Goal: Use online tool/utility: Utilize a website feature to perform a specific function

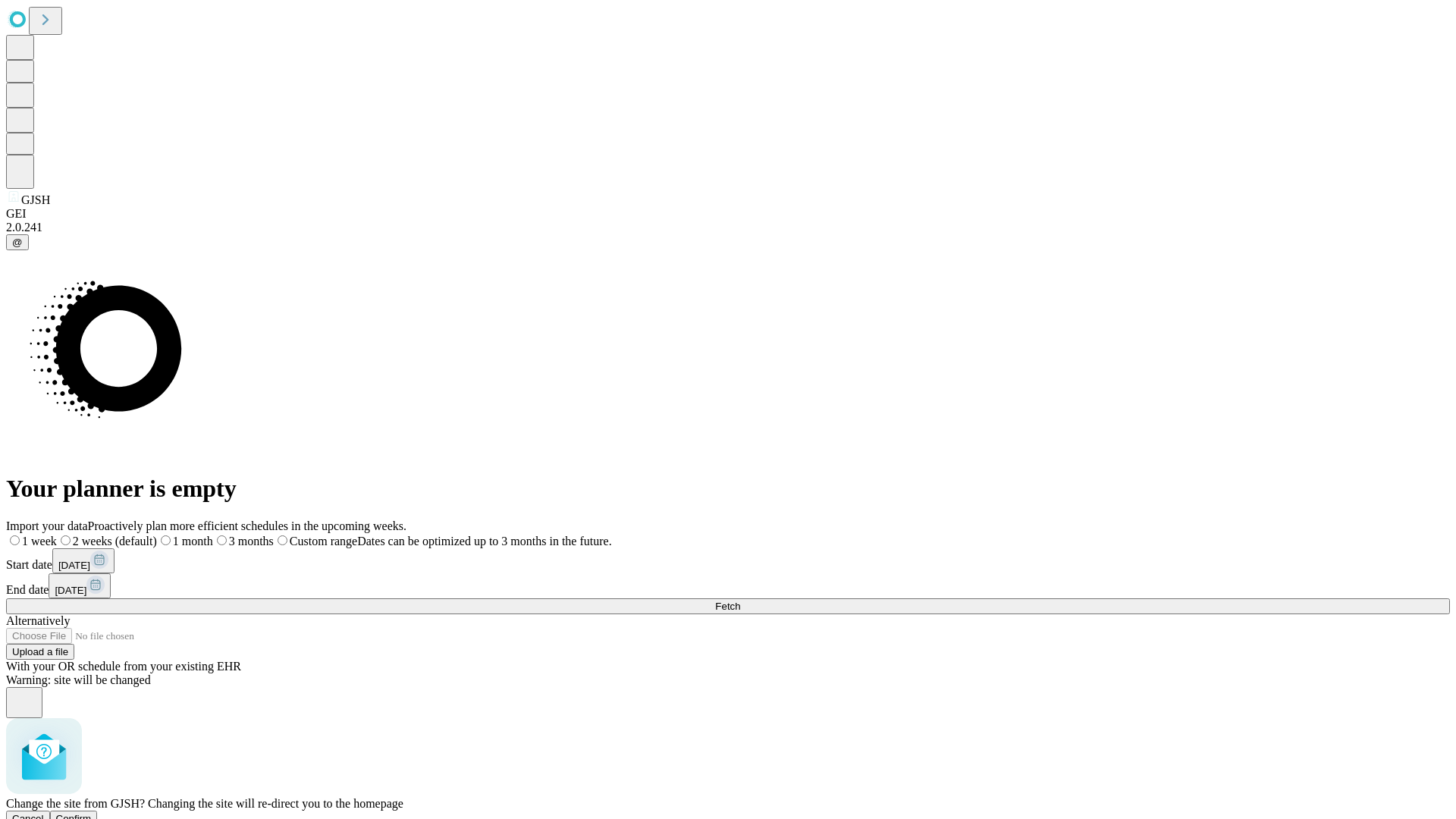
click at [92, 813] on span "Confirm" at bounding box center [74, 819] width 36 height 11
click at [47, 535] on label "1 week" at bounding box center [26, 541] width 41 height 13
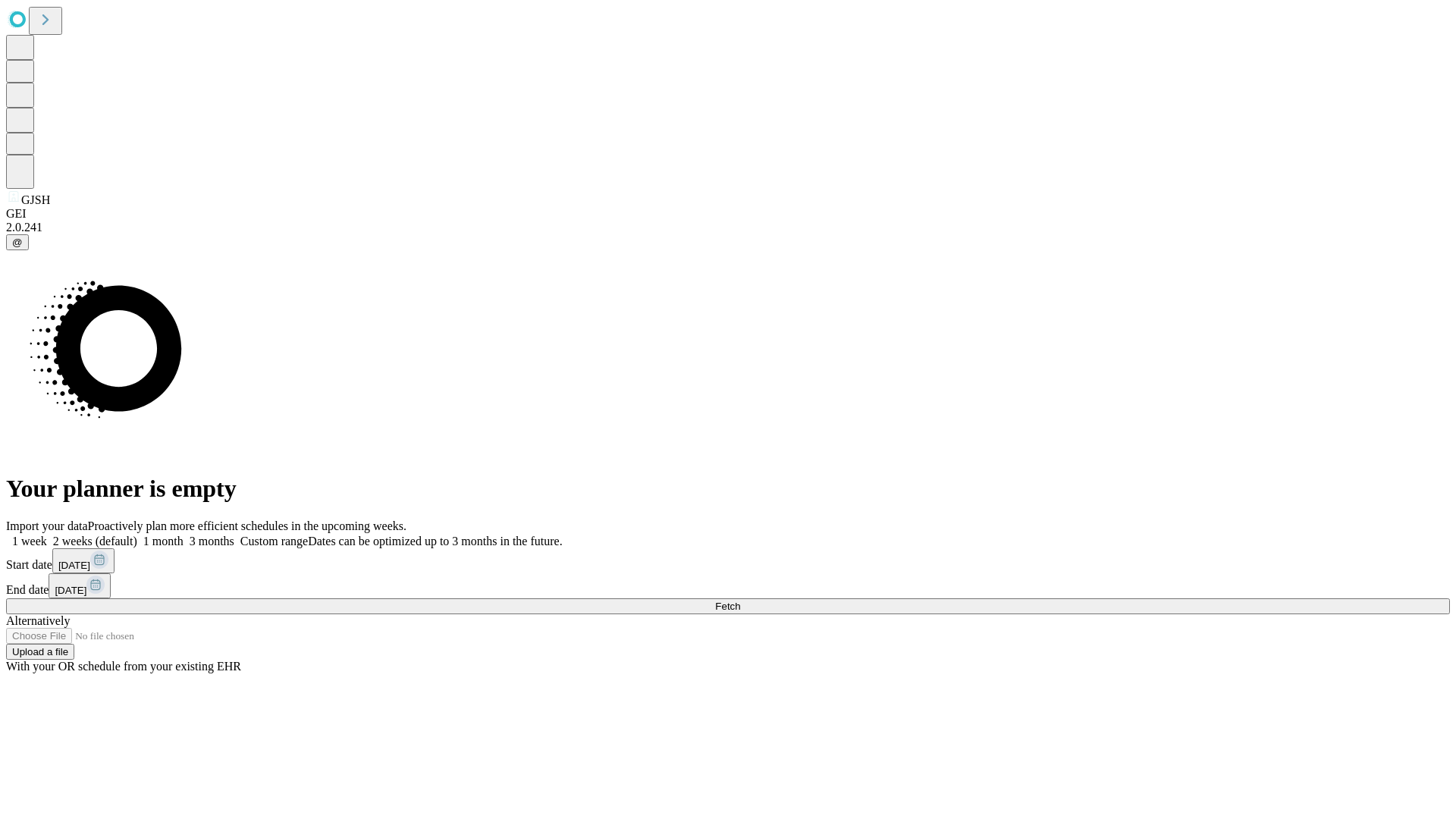
click at [741, 600] on span "Fetch" at bounding box center [728, 606] width 25 height 11
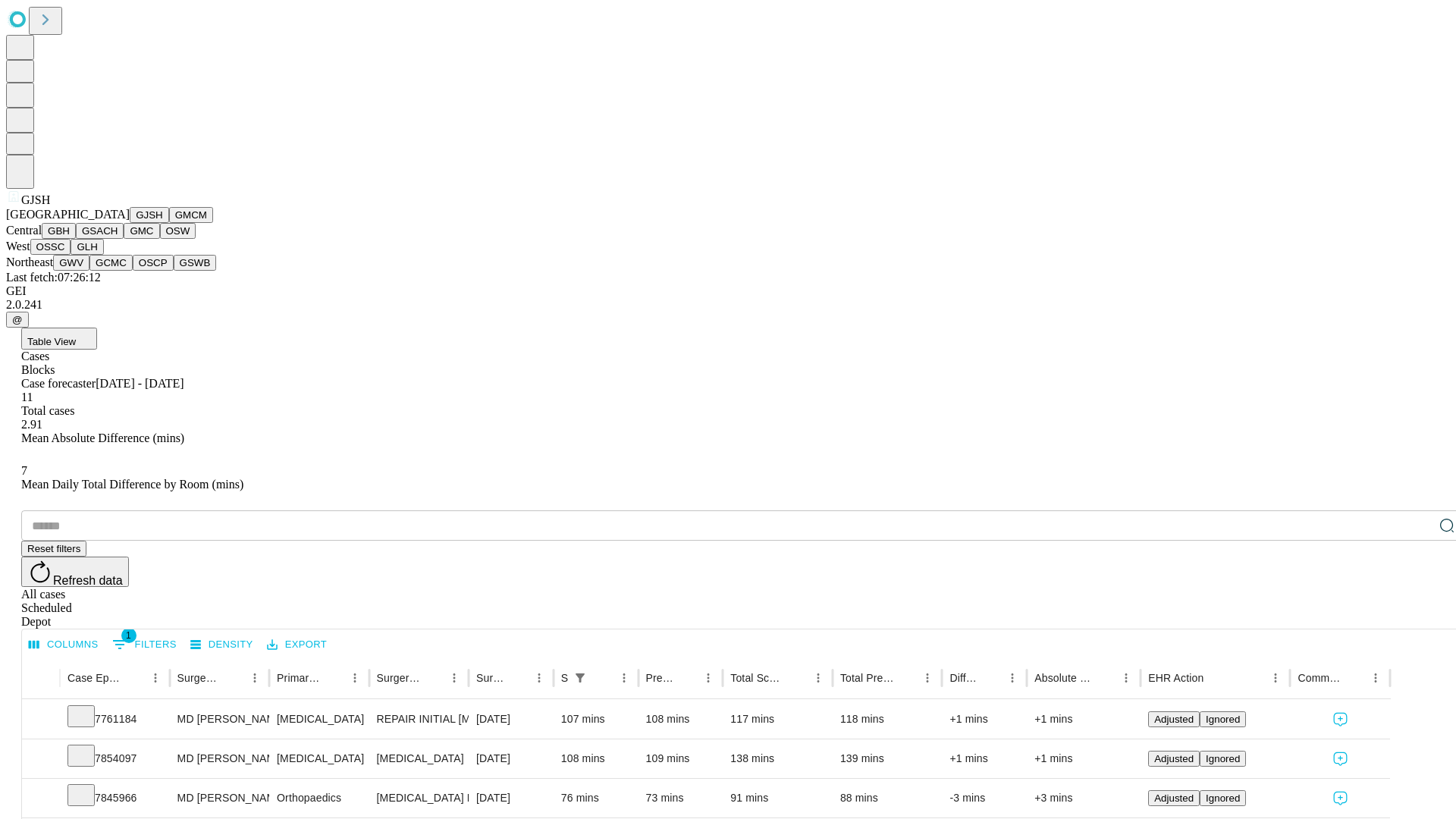
click at [169, 223] on button "GMCM" at bounding box center [191, 214] width 44 height 16
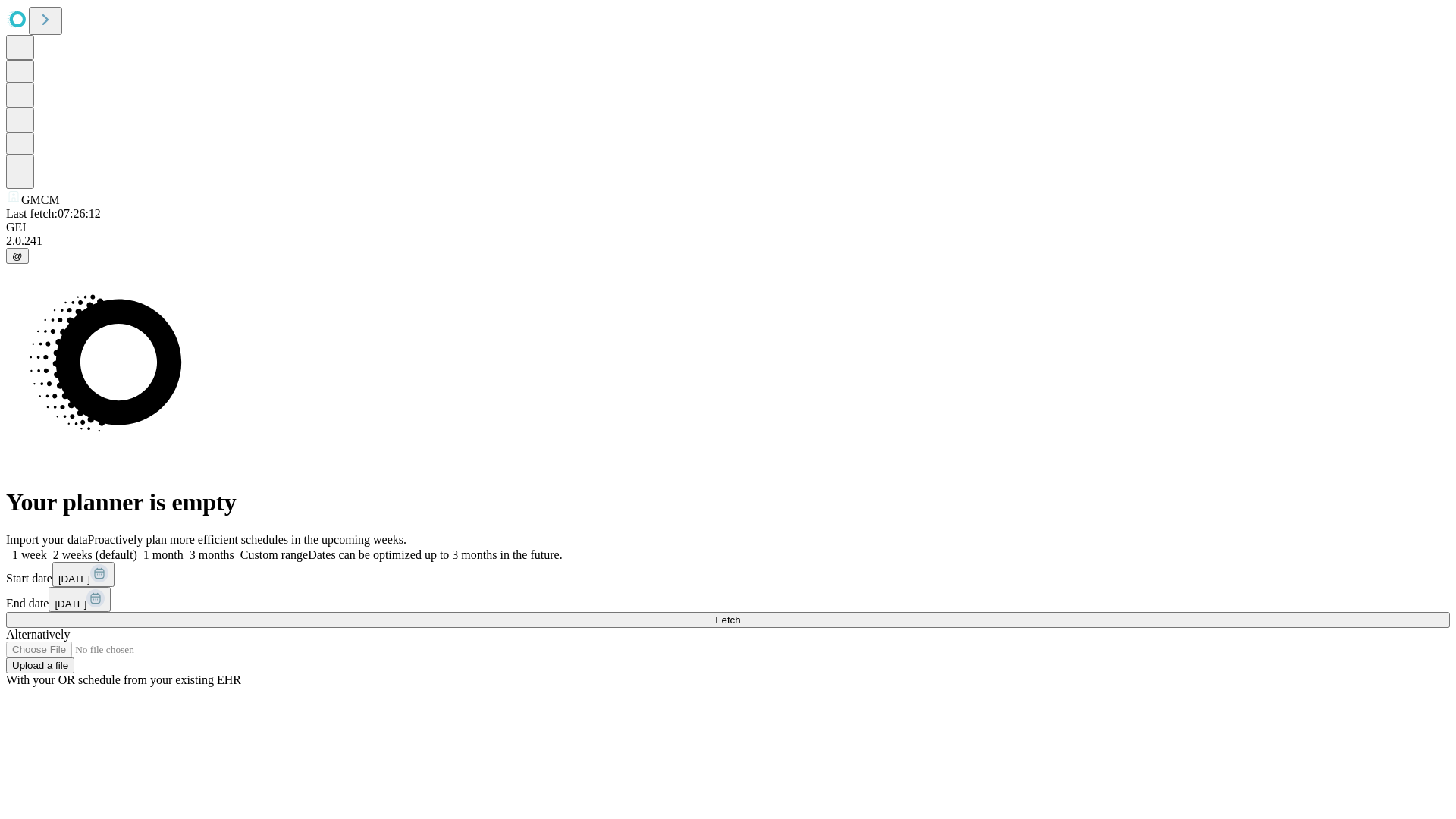
click at [47, 548] on label "1 week" at bounding box center [26, 554] width 41 height 13
click at [741, 614] on span "Fetch" at bounding box center [728, 620] width 25 height 11
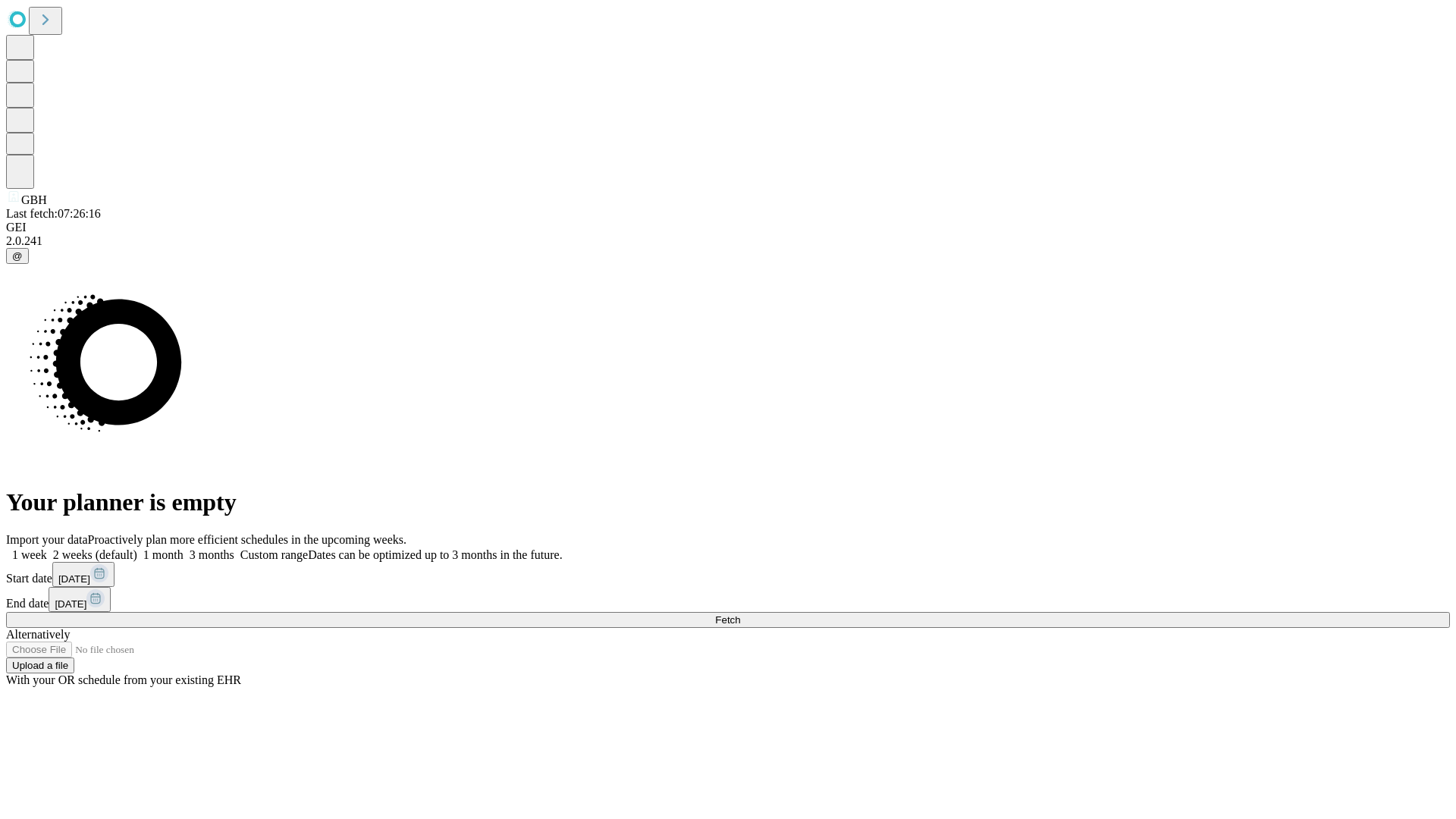
click at [47, 548] on label "1 week" at bounding box center [26, 554] width 41 height 13
click at [741, 614] on span "Fetch" at bounding box center [728, 620] width 25 height 11
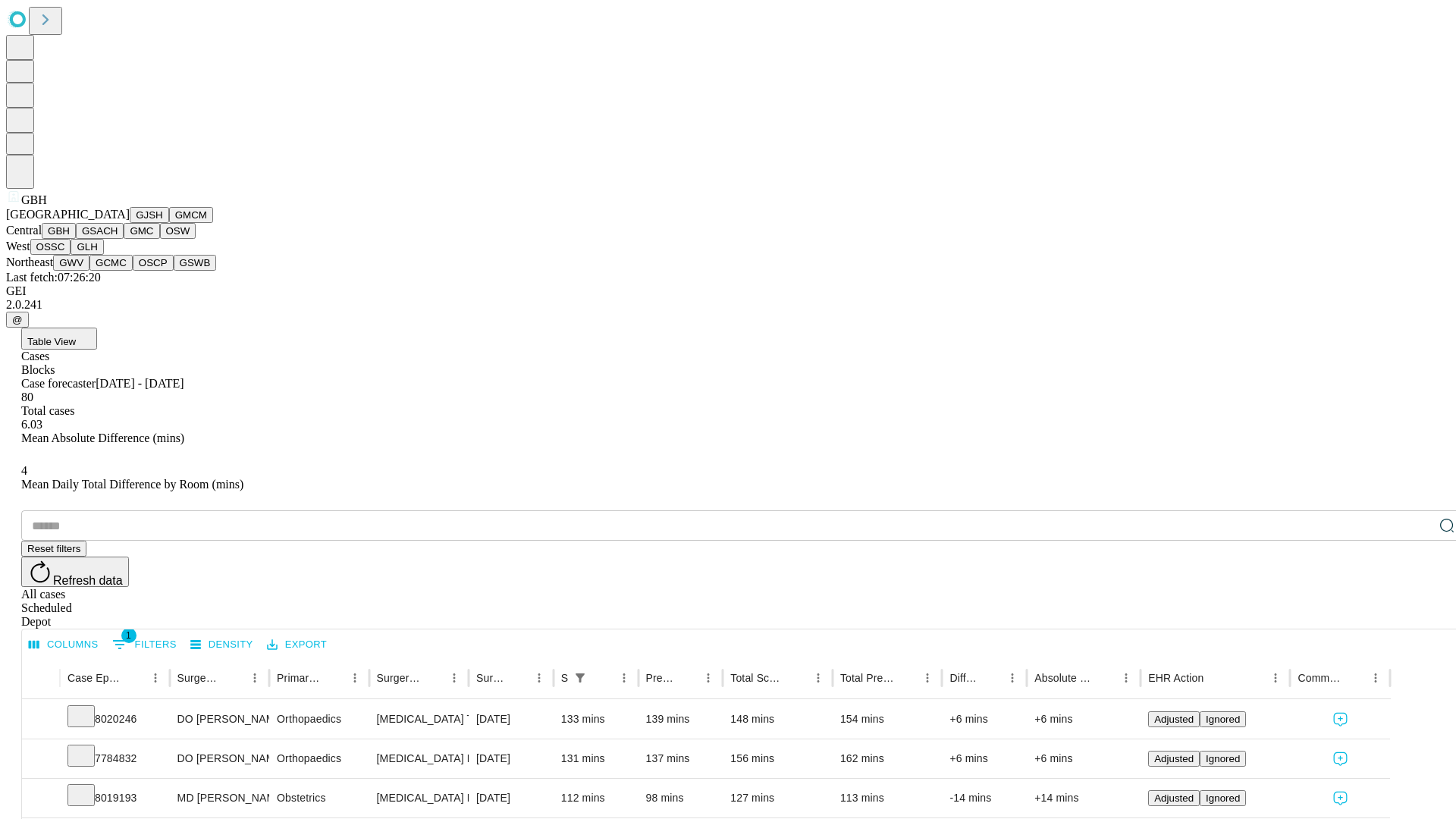
click at [118, 239] on button "GSACH" at bounding box center [99, 230] width 48 height 16
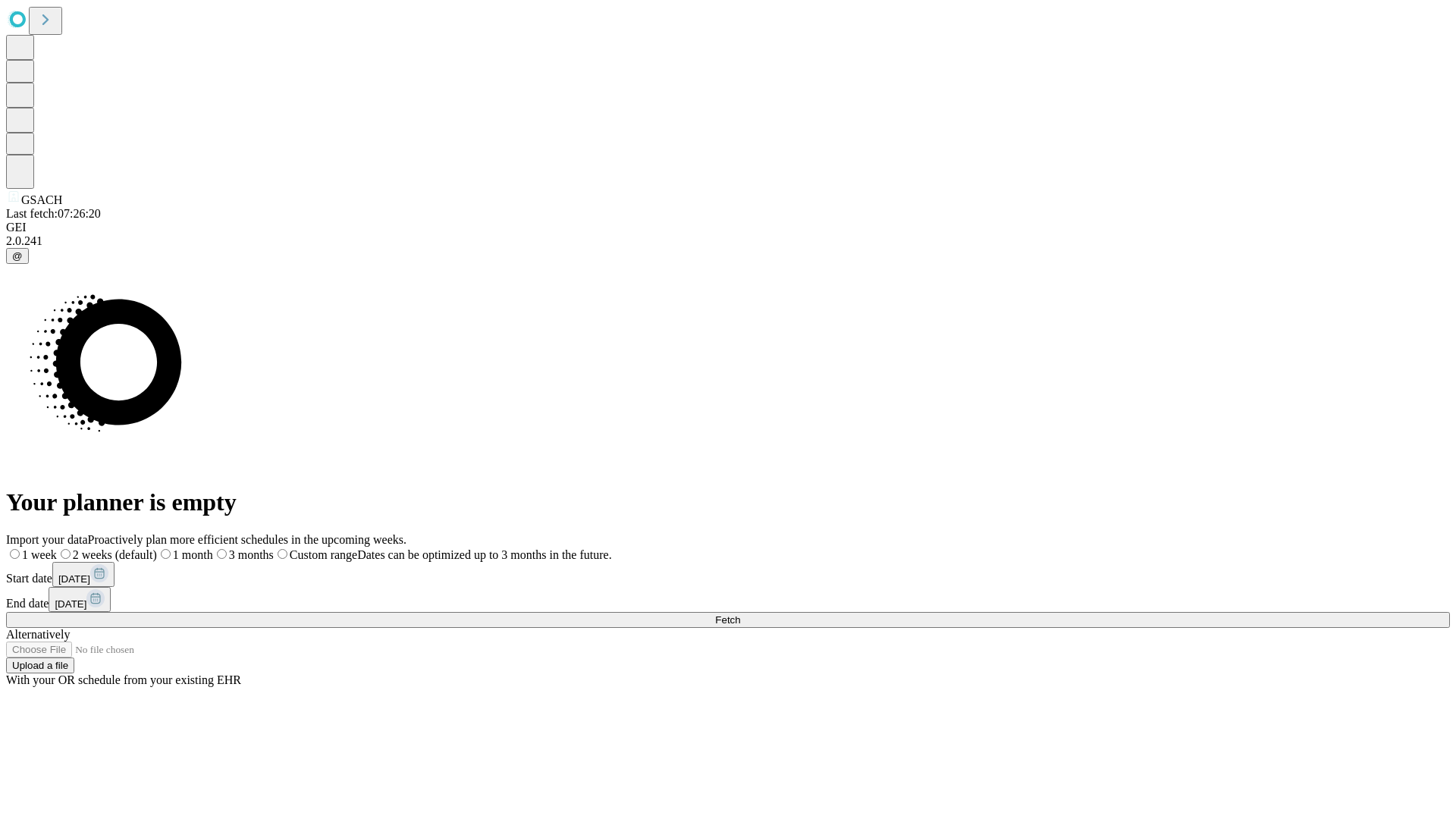
click at [57, 548] on label "1 week" at bounding box center [31, 554] width 50 height 13
click at [741, 614] on span "Fetch" at bounding box center [728, 620] width 25 height 11
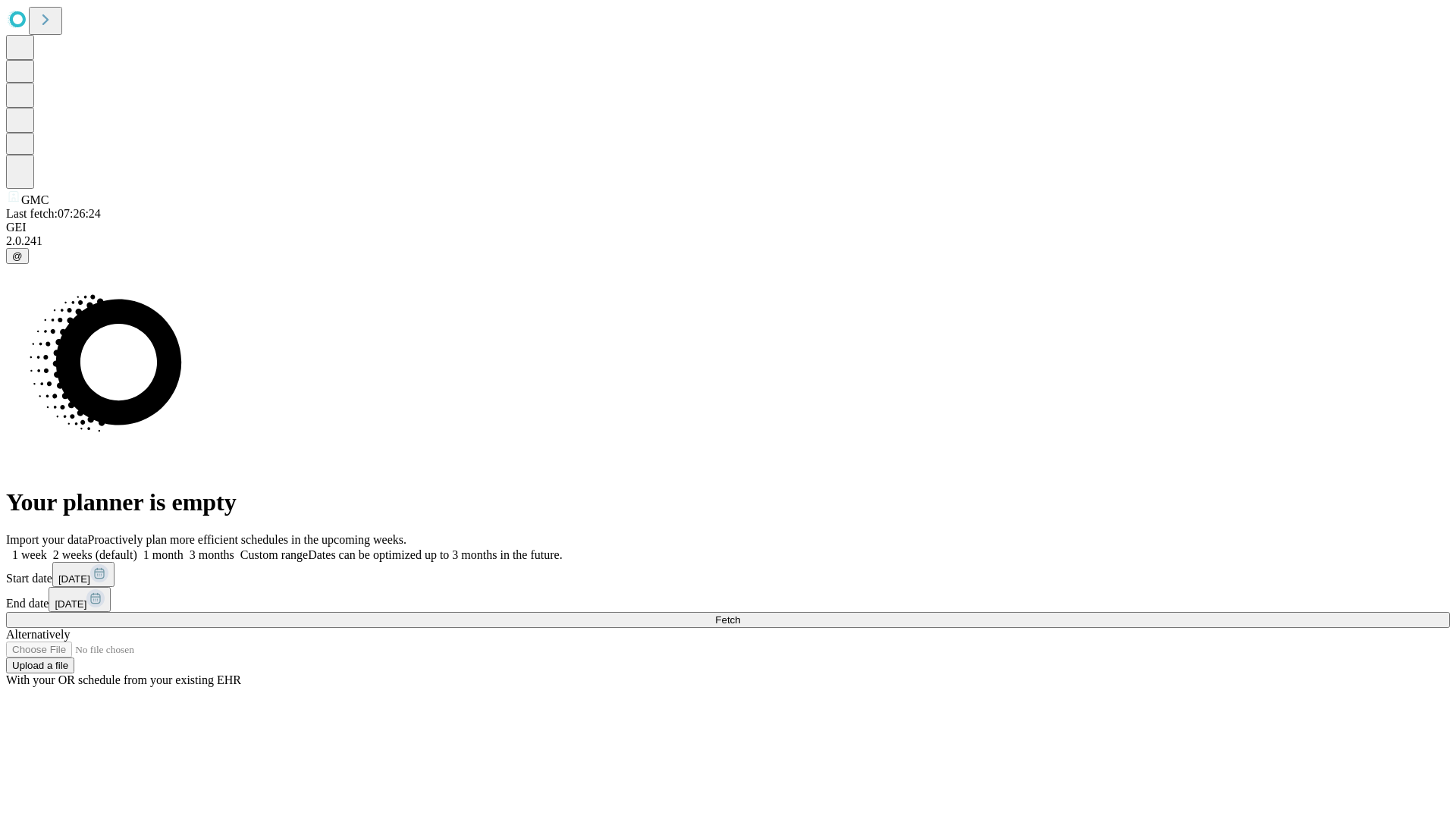
click at [47, 548] on label "1 week" at bounding box center [26, 554] width 41 height 13
click at [741, 614] on span "Fetch" at bounding box center [728, 620] width 25 height 11
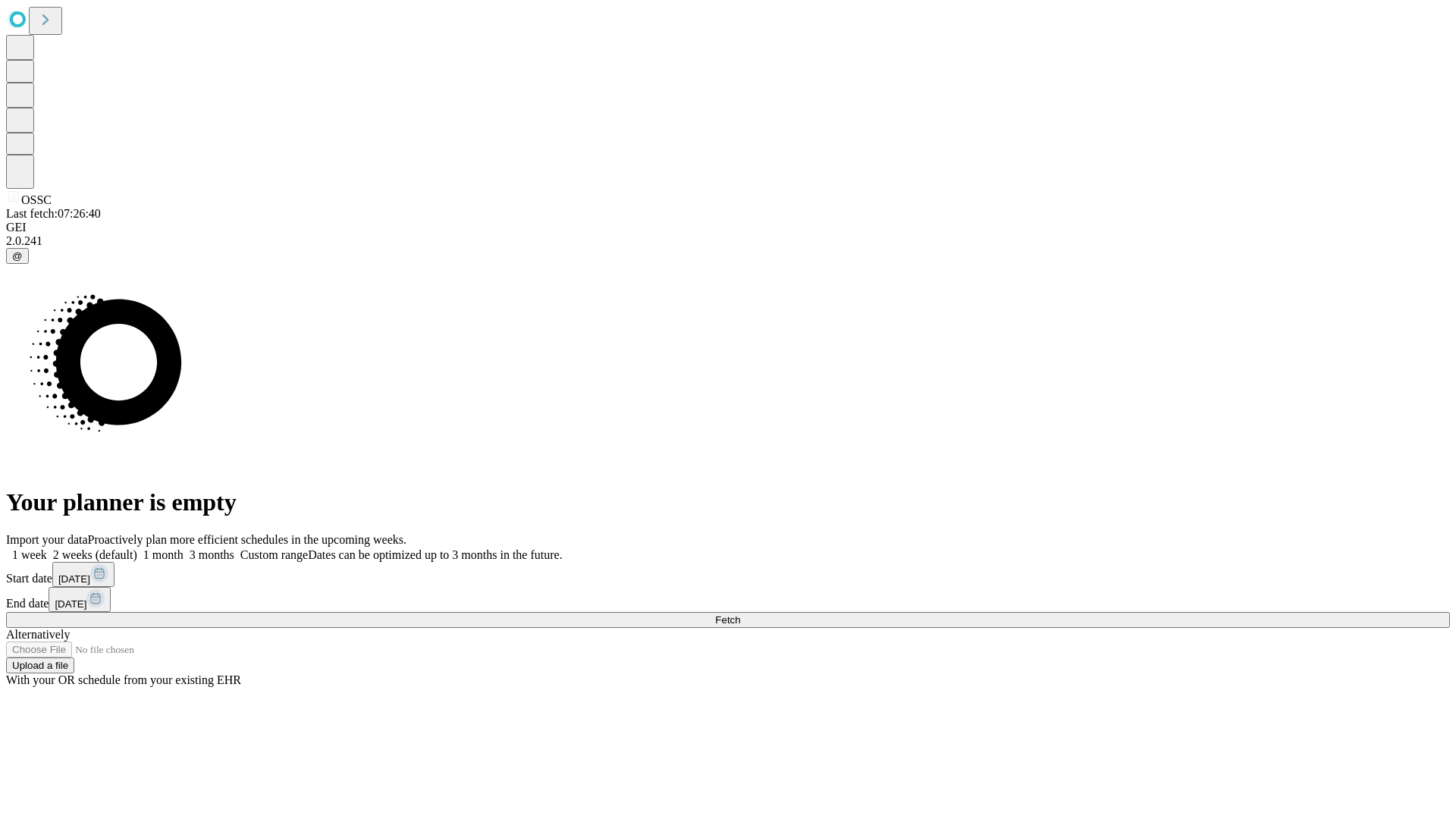
click at [47, 548] on label "1 week" at bounding box center [26, 554] width 41 height 13
click at [741, 614] on span "Fetch" at bounding box center [728, 620] width 25 height 11
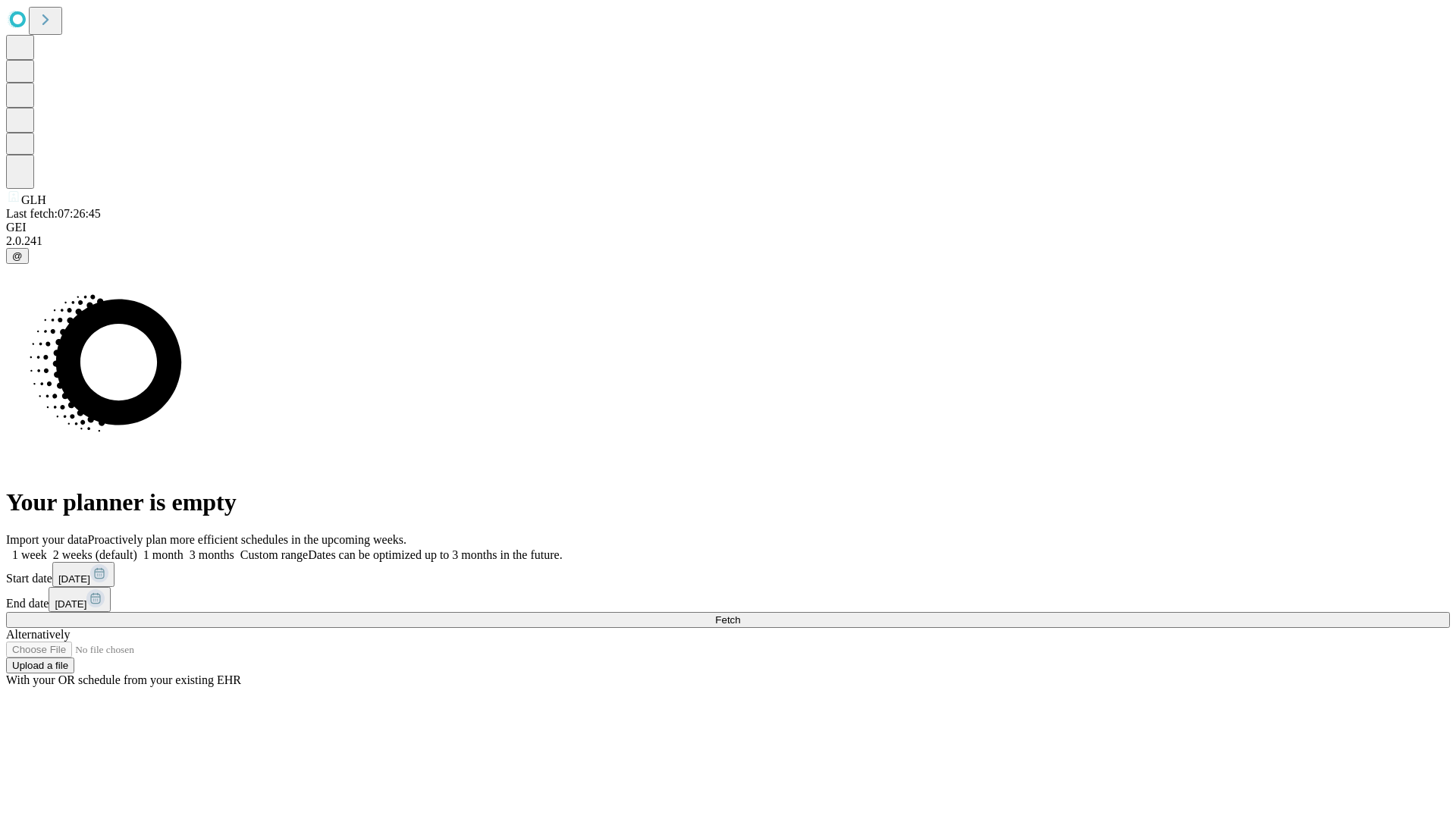
click at [47, 548] on label "1 week" at bounding box center [26, 554] width 41 height 13
click at [741, 614] on span "Fetch" at bounding box center [728, 620] width 25 height 11
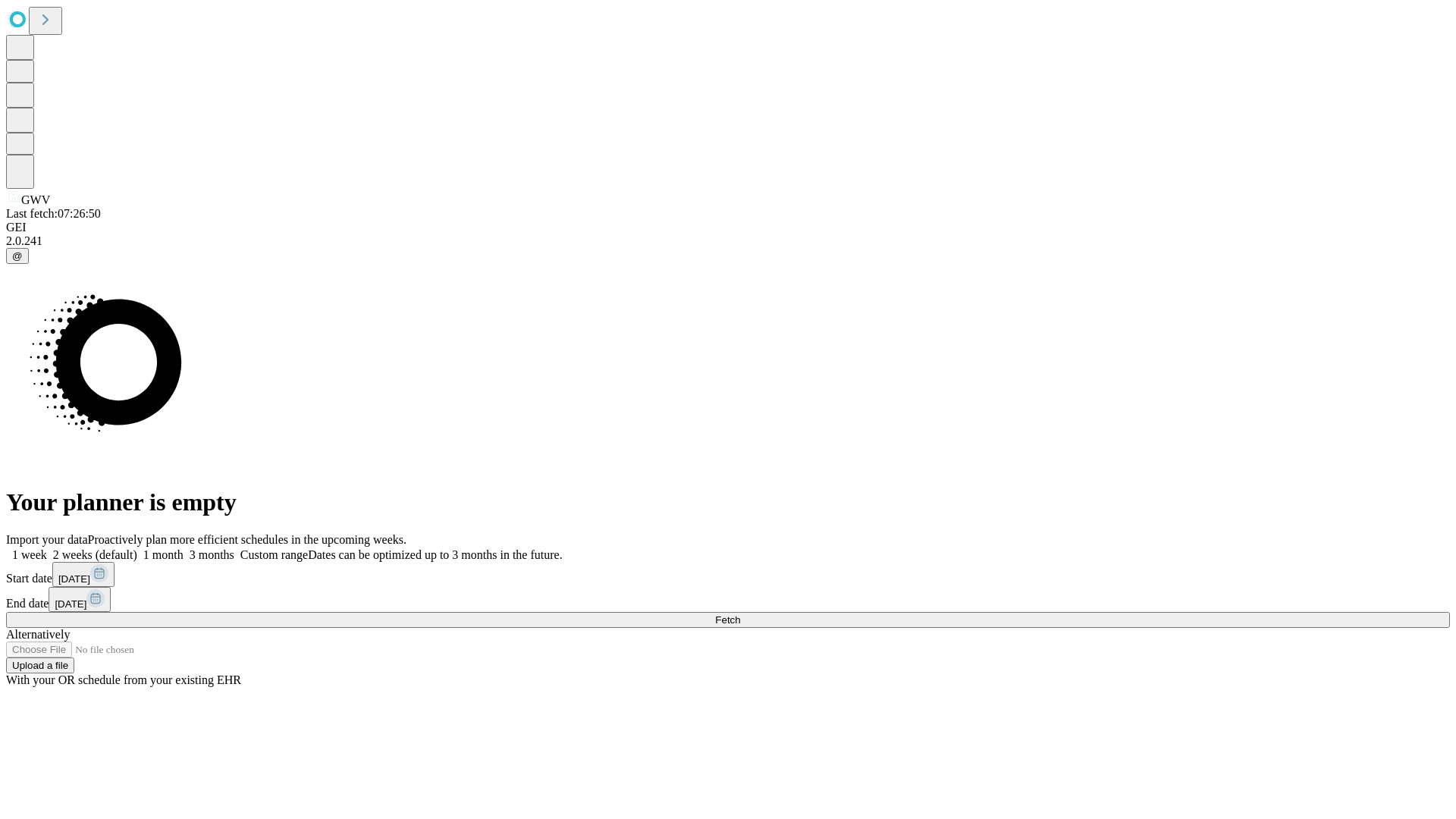
click at [741, 614] on span "Fetch" at bounding box center [728, 620] width 25 height 11
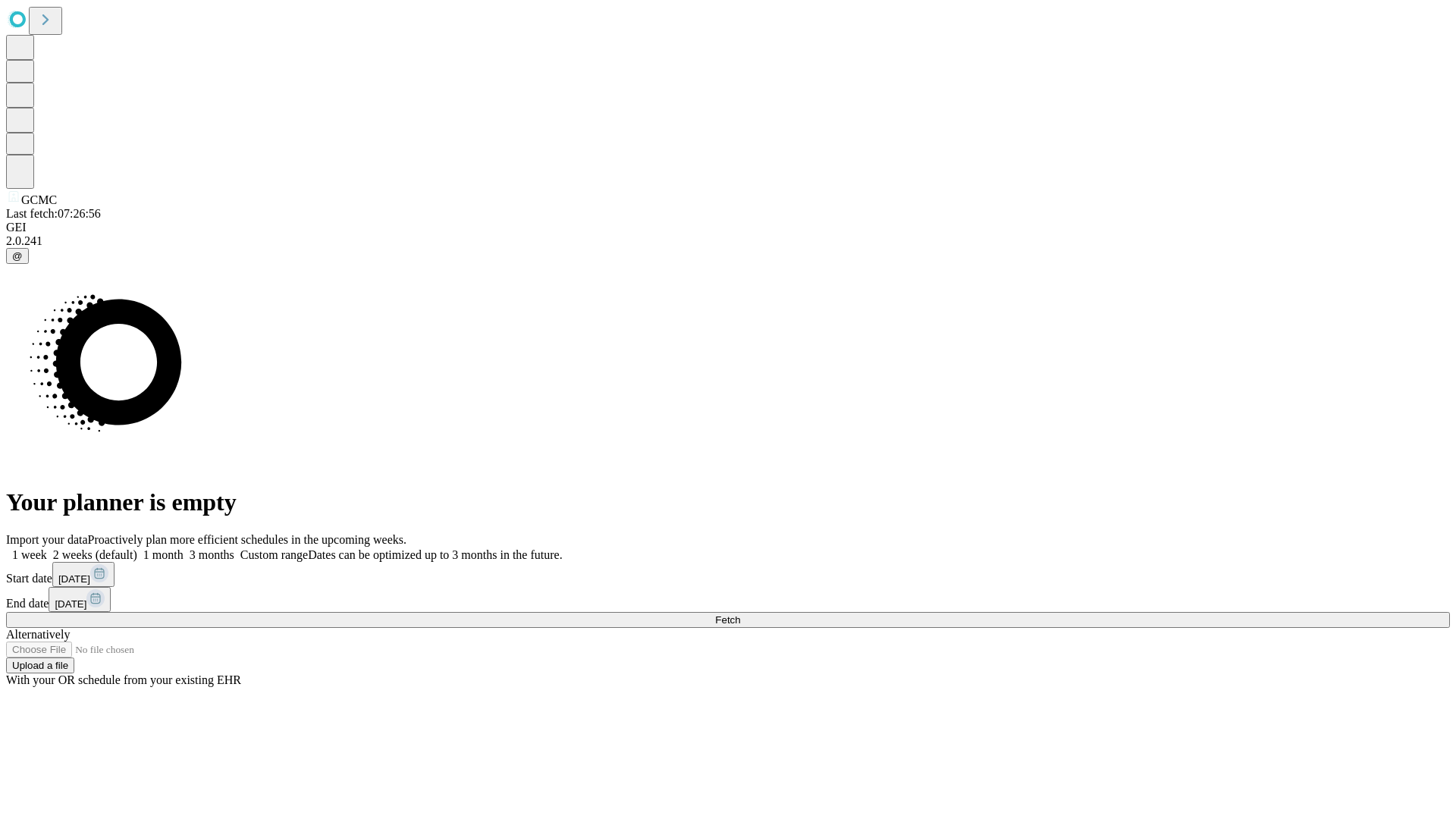
click at [47, 548] on label "1 week" at bounding box center [26, 554] width 41 height 13
click at [741, 614] on span "Fetch" at bounding box center [728, 620] width 25 height 11
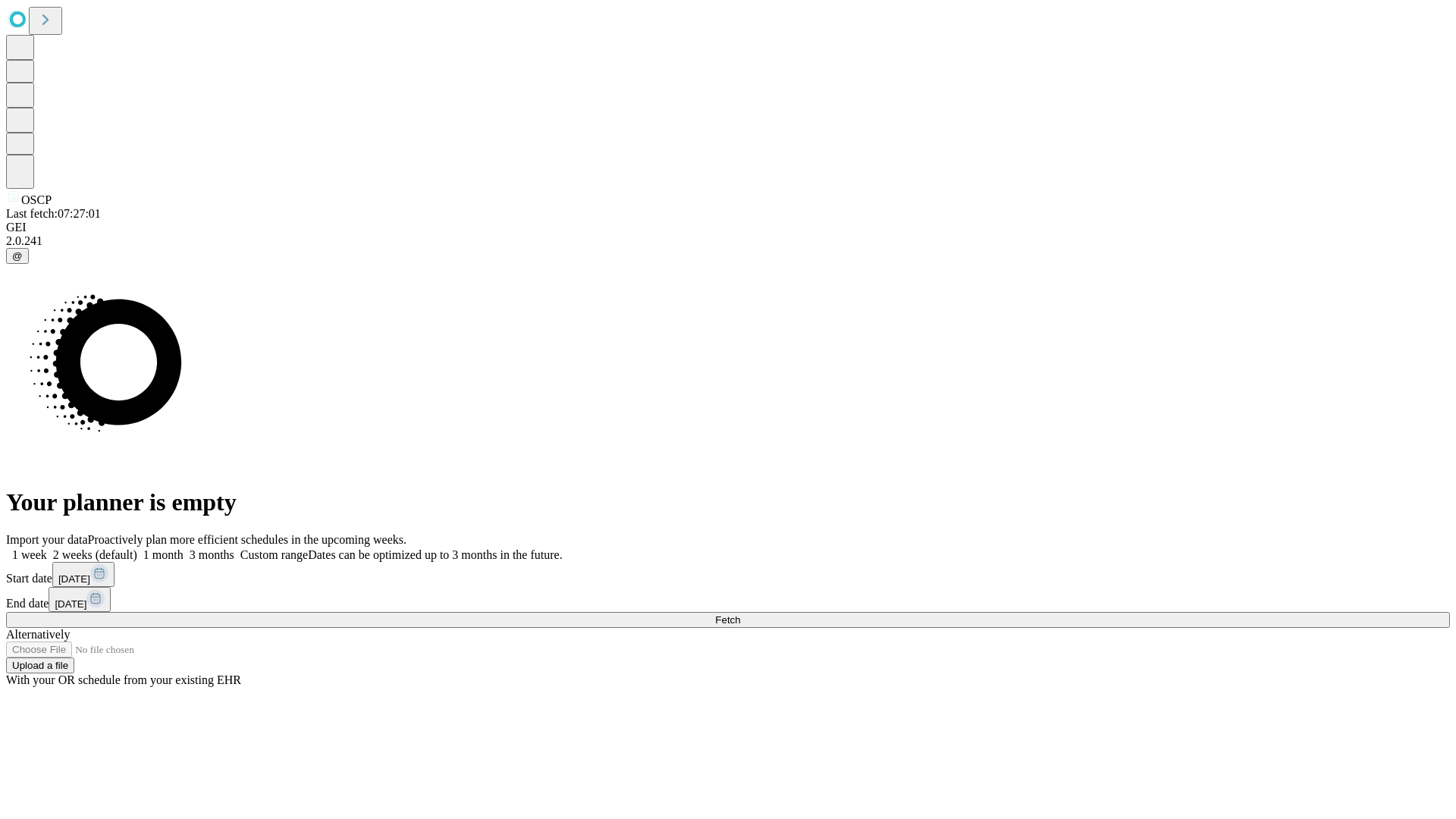
click at [47, 548] on label "1 week" at bounding box center [26, 554] width 41 height 13
click at [741, 614] on span "Fetch" at bounding box center [728, 620] width 25 height 11
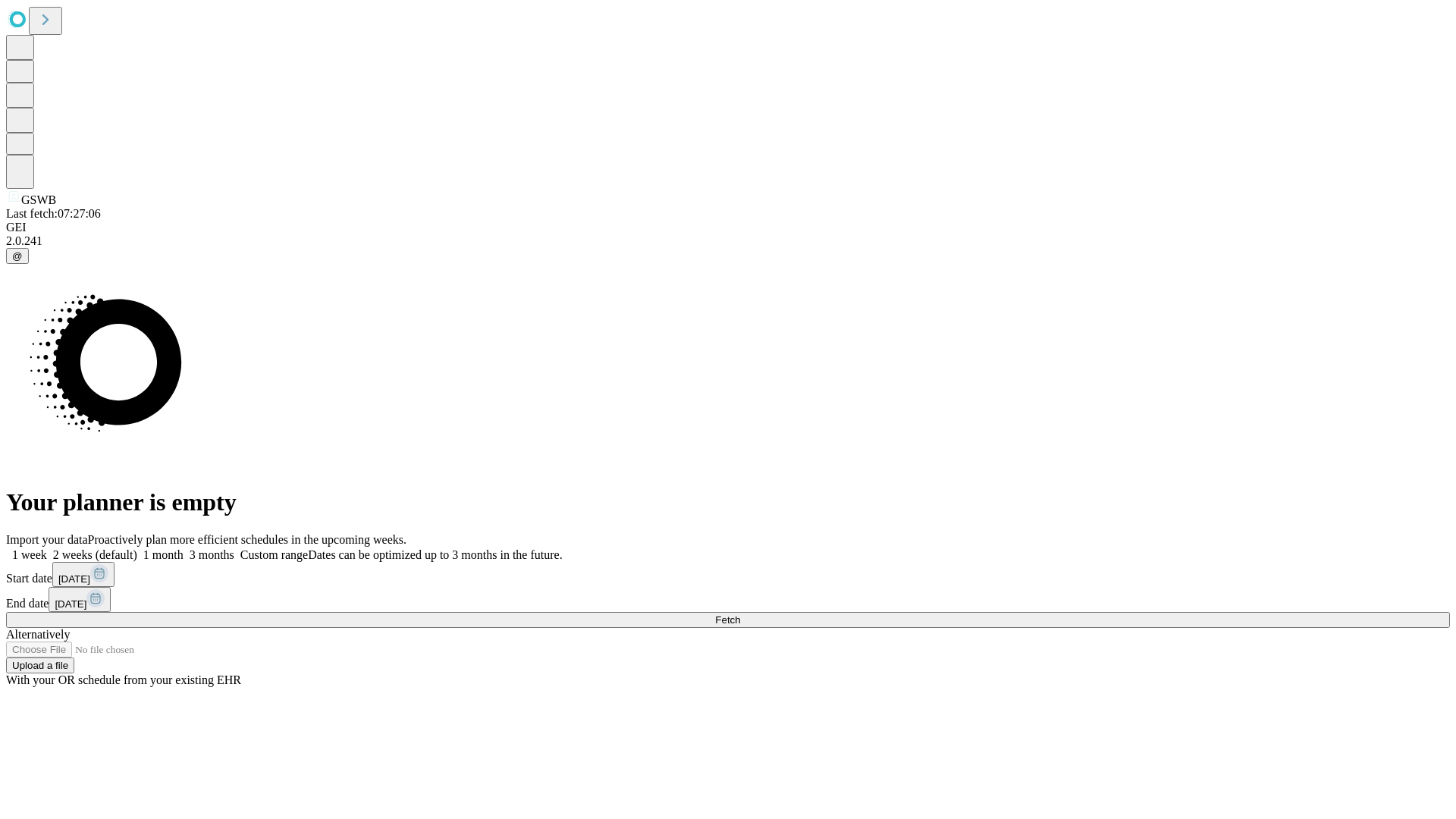
click at [47, 548] on label "1 week" at bounding box center [26, 554] width 41 height 13
click at [741, 614] on span "Fetch" at bounding box center [728, 620] width 25 height 11
